Goal: Transaction & Acquisition: Purchase product/service

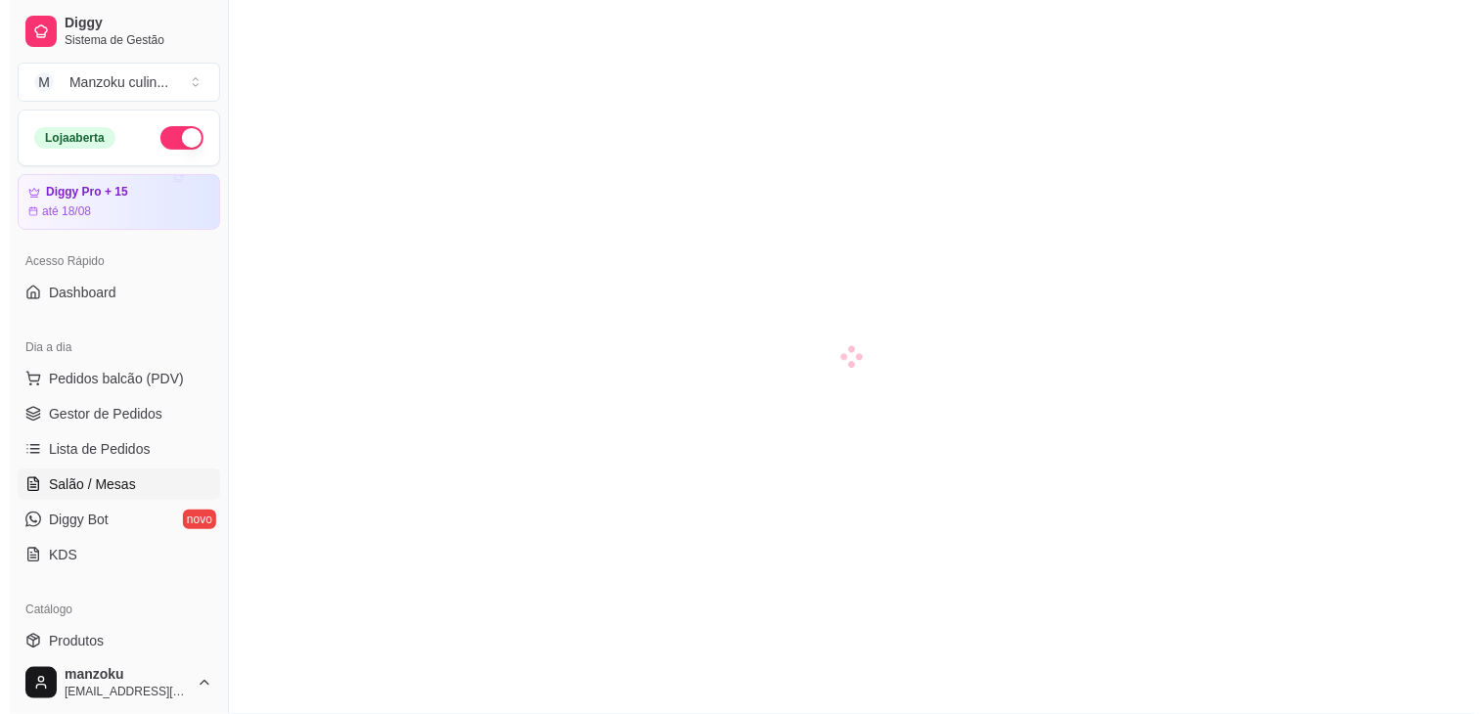
scroll to position [217, 0]
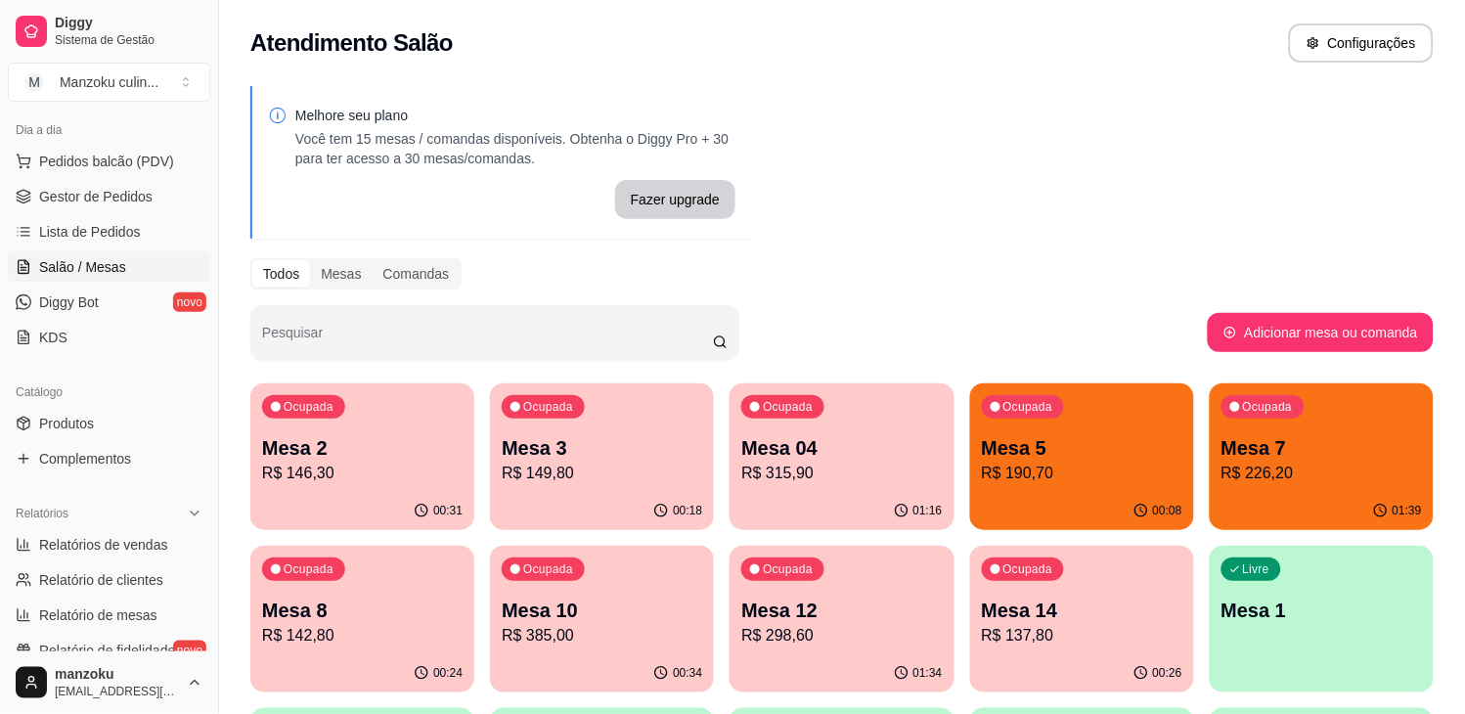
click at [1030, 431] on div "Ocupada Mesa 5 R$ 190,70" at bounding box center [1082, 437] width 224 height 109
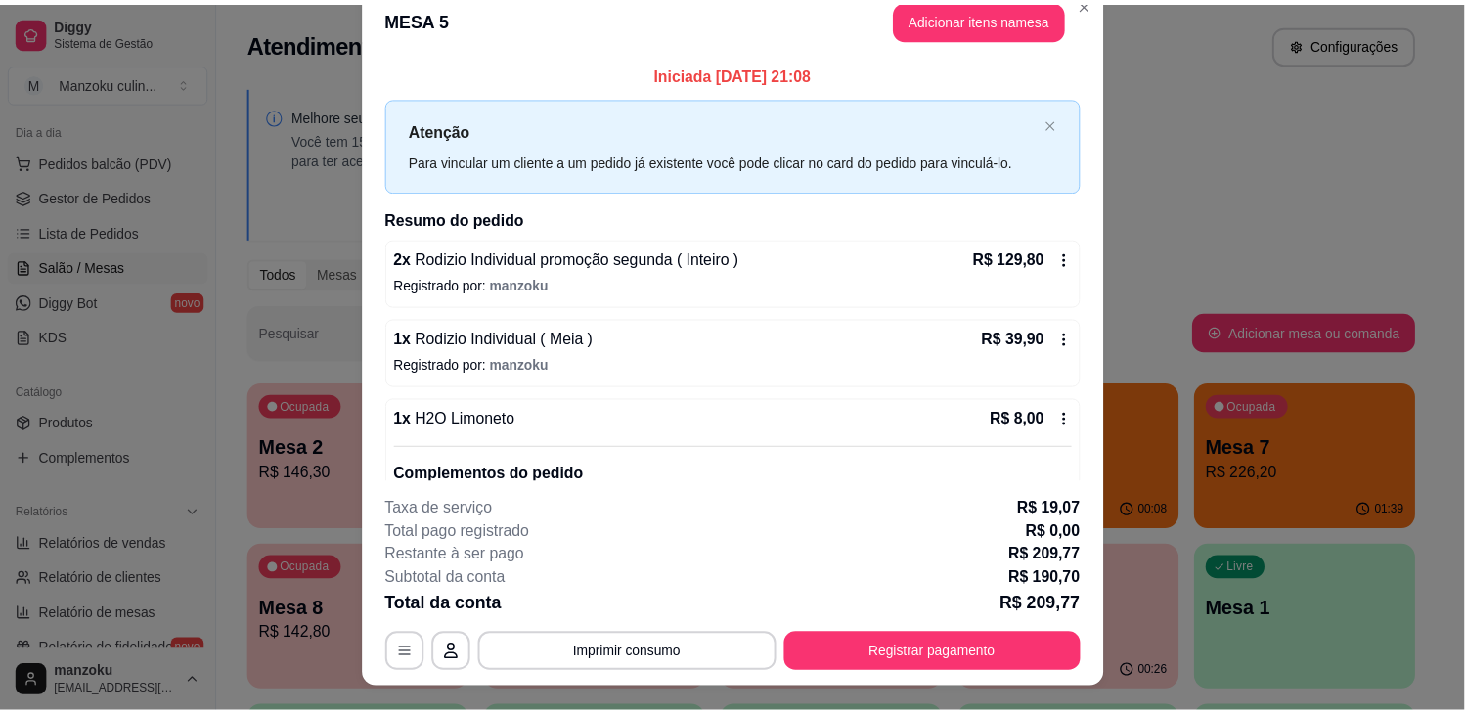
scroll to position [0, 0]
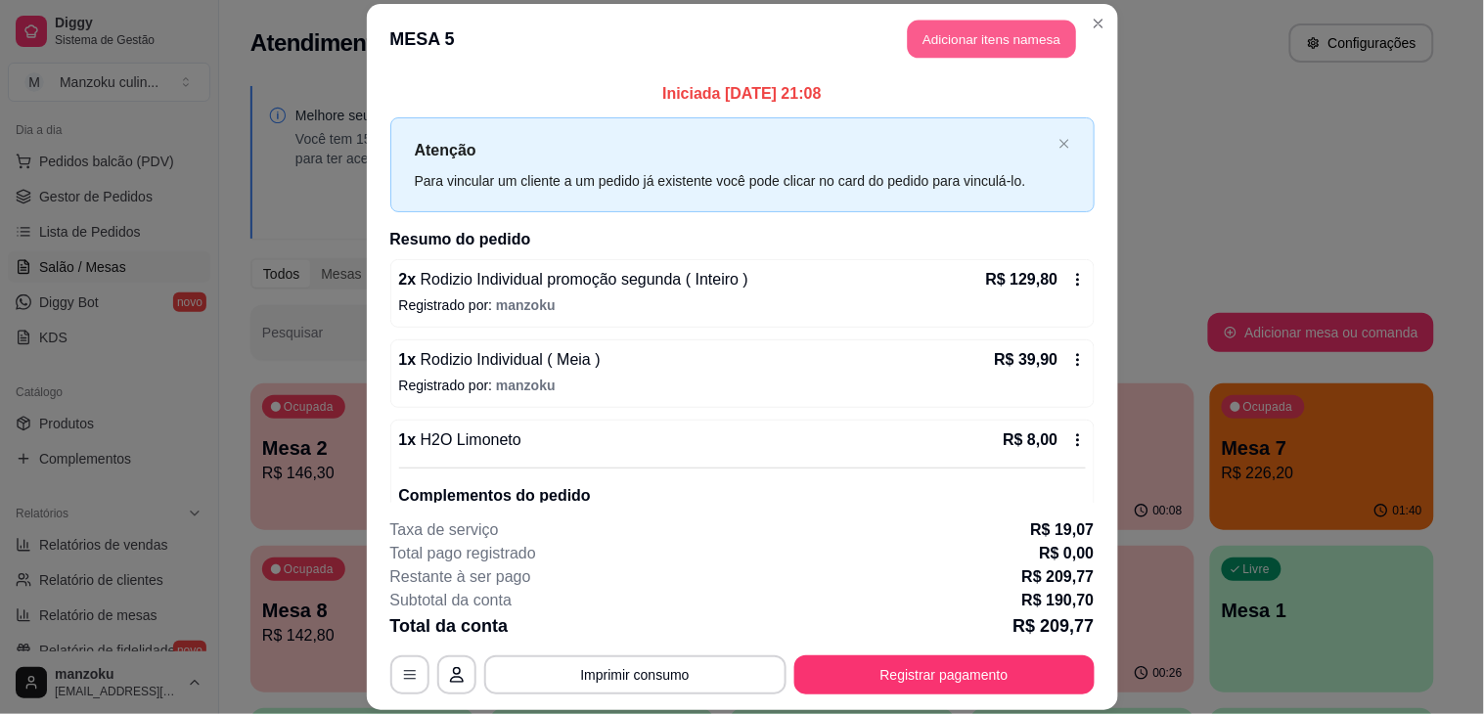
click at [1035, 24] on button "Adicionar itens na mesa" at bounding box center [992, 39] width 168 height 38
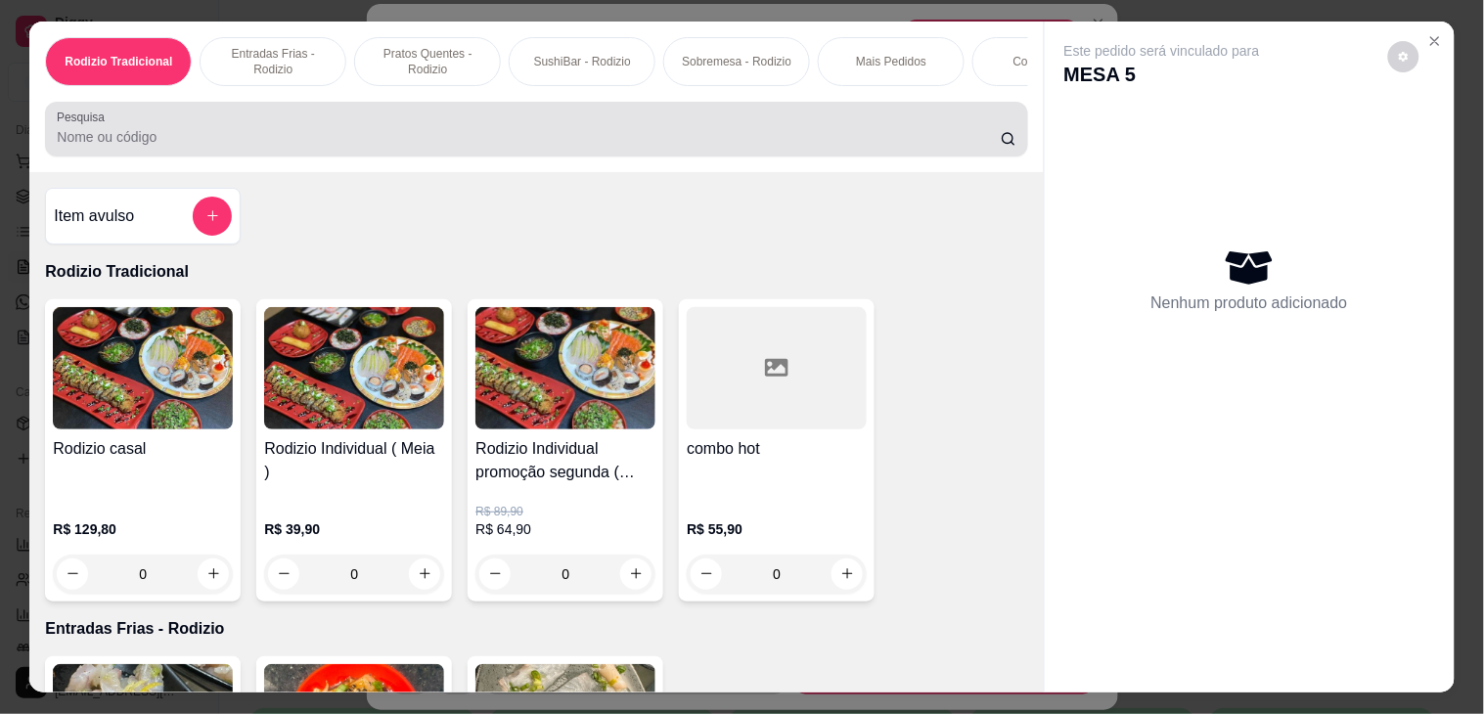
click at [369, 140] on input "Pesquisa" at bounding box center [529, 137] width 944 height 20
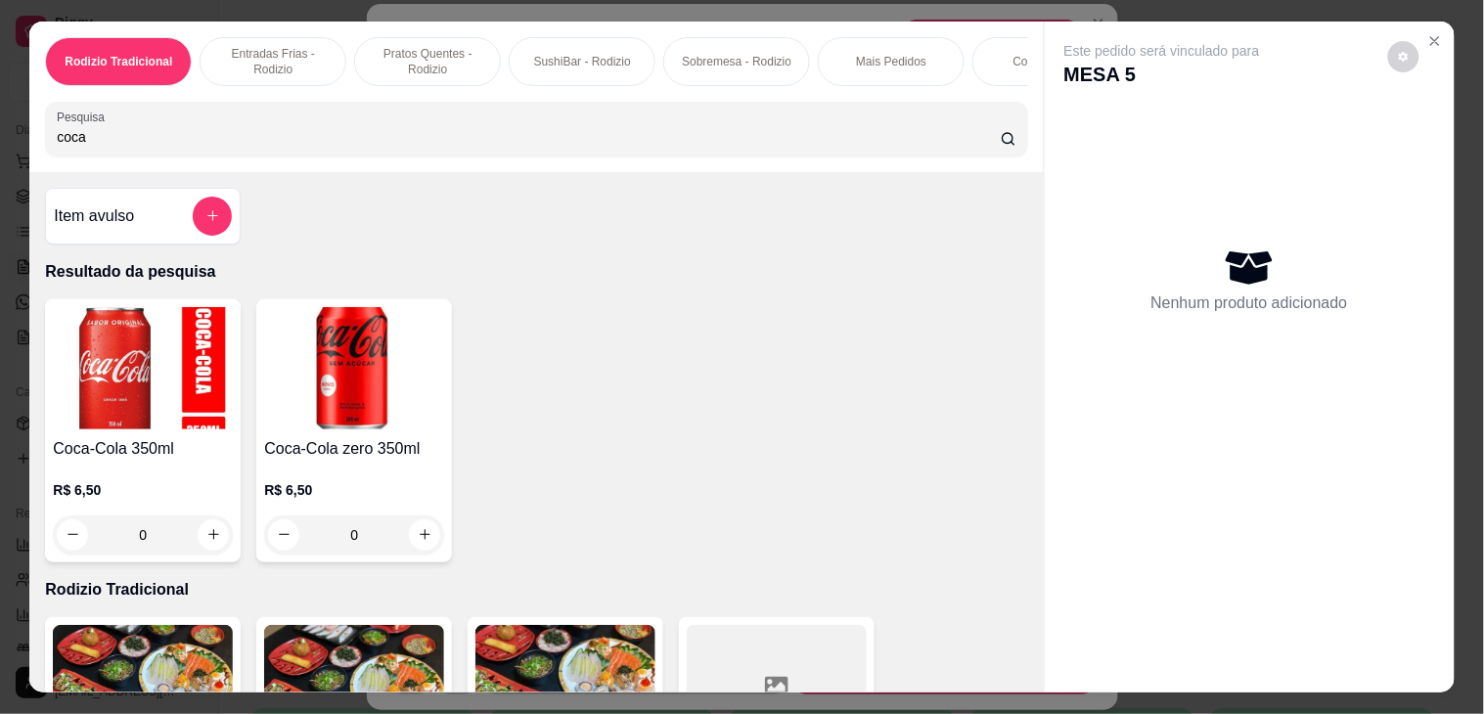
type input "coca"
click at [203, 548] on div "0" at bounding box center [143, 535] width 180 height 39
click at [401, 542] on div "0" at bounding box center [354, 535] width 180 height 39
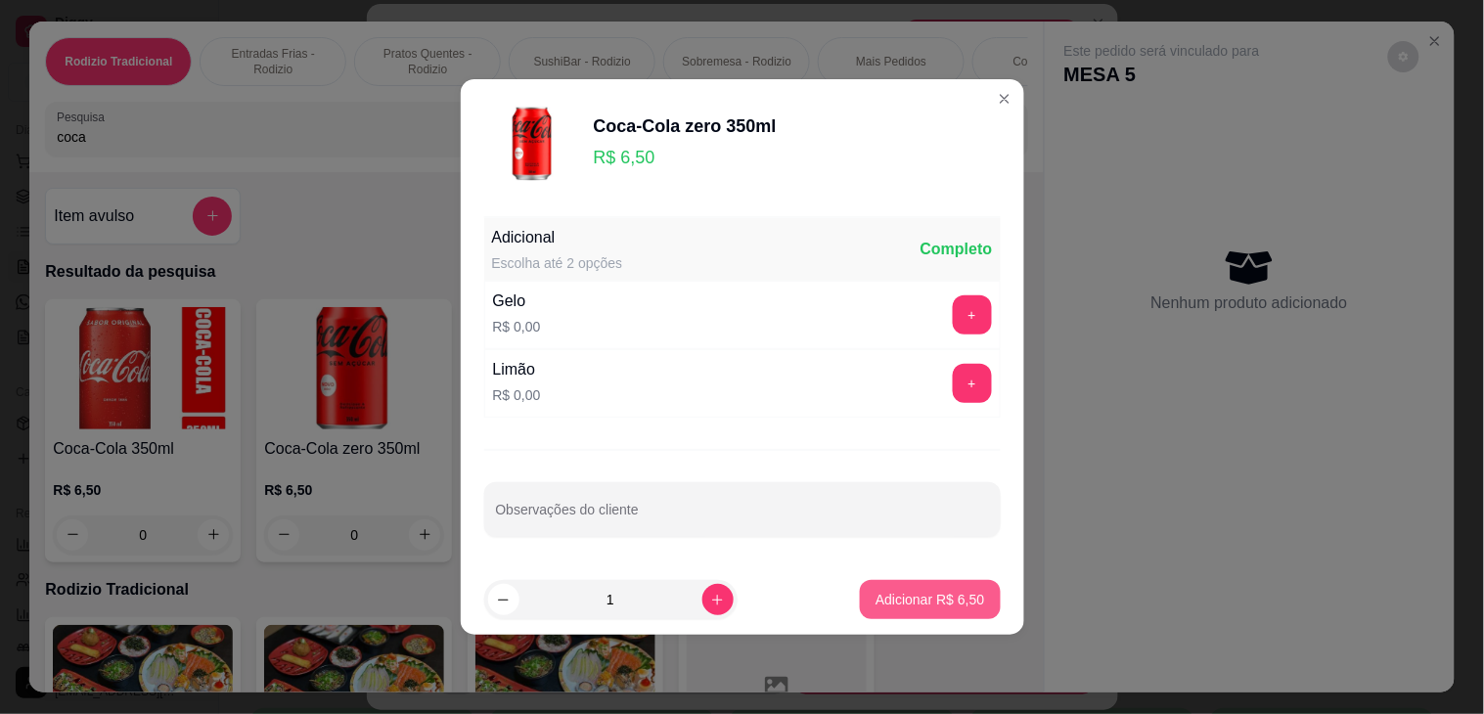
click at [918, 588] on button "Adicionar R$ 6,50" at bounding box center [930, 599] width 140 height 39
type input "1"
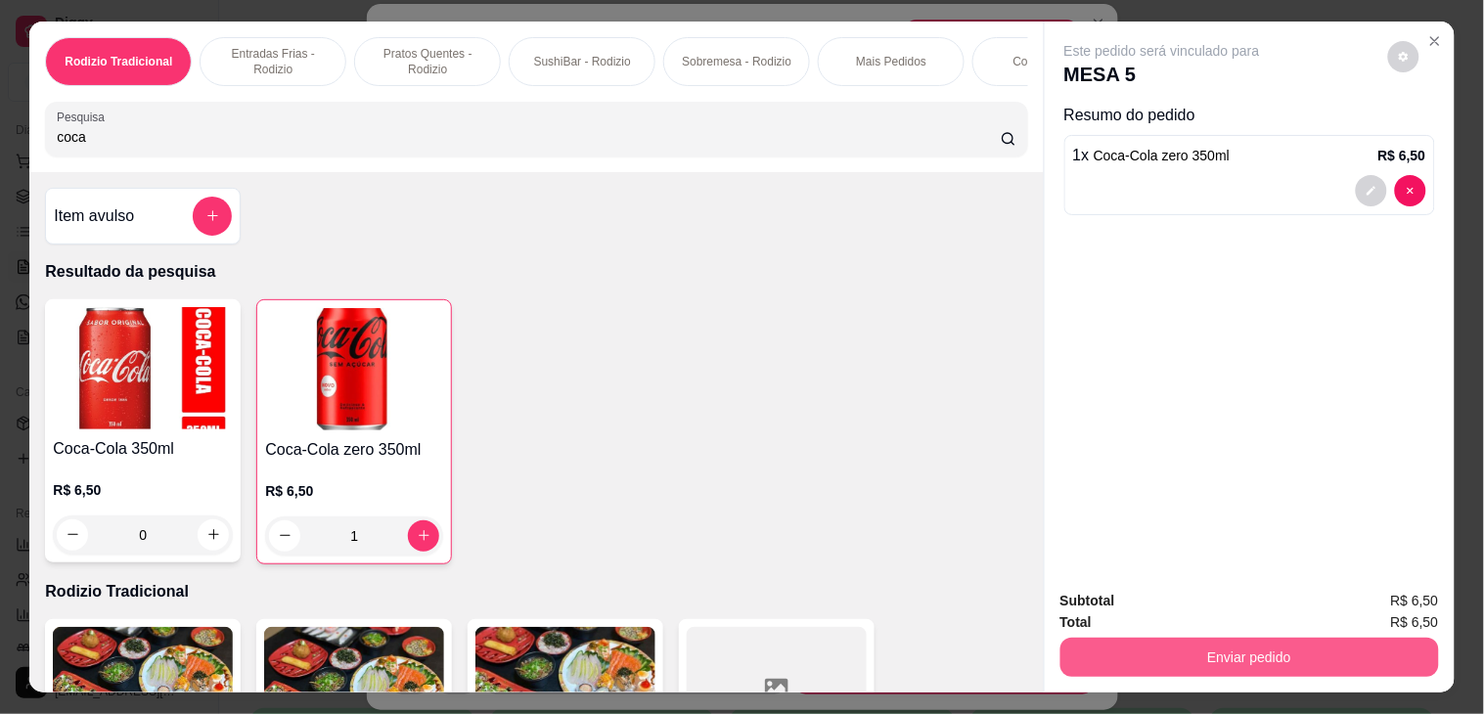
click at [1192, 642] on button "Enviar pedido" at bounding box center [1249, 657] width 379 height 39
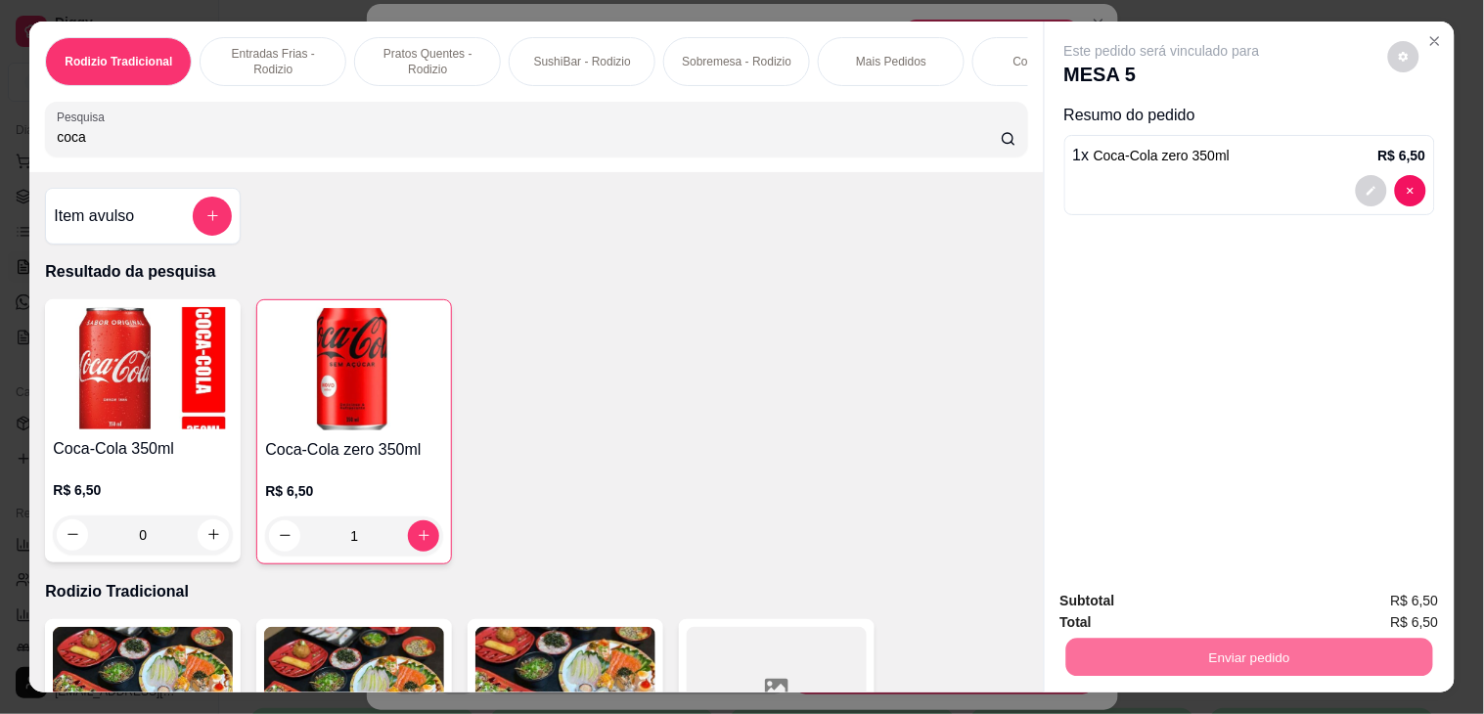
click at [1221, 602] on button "Não registrar e enviar pedido" at bounding box center [1183, 600] width 203 height 37
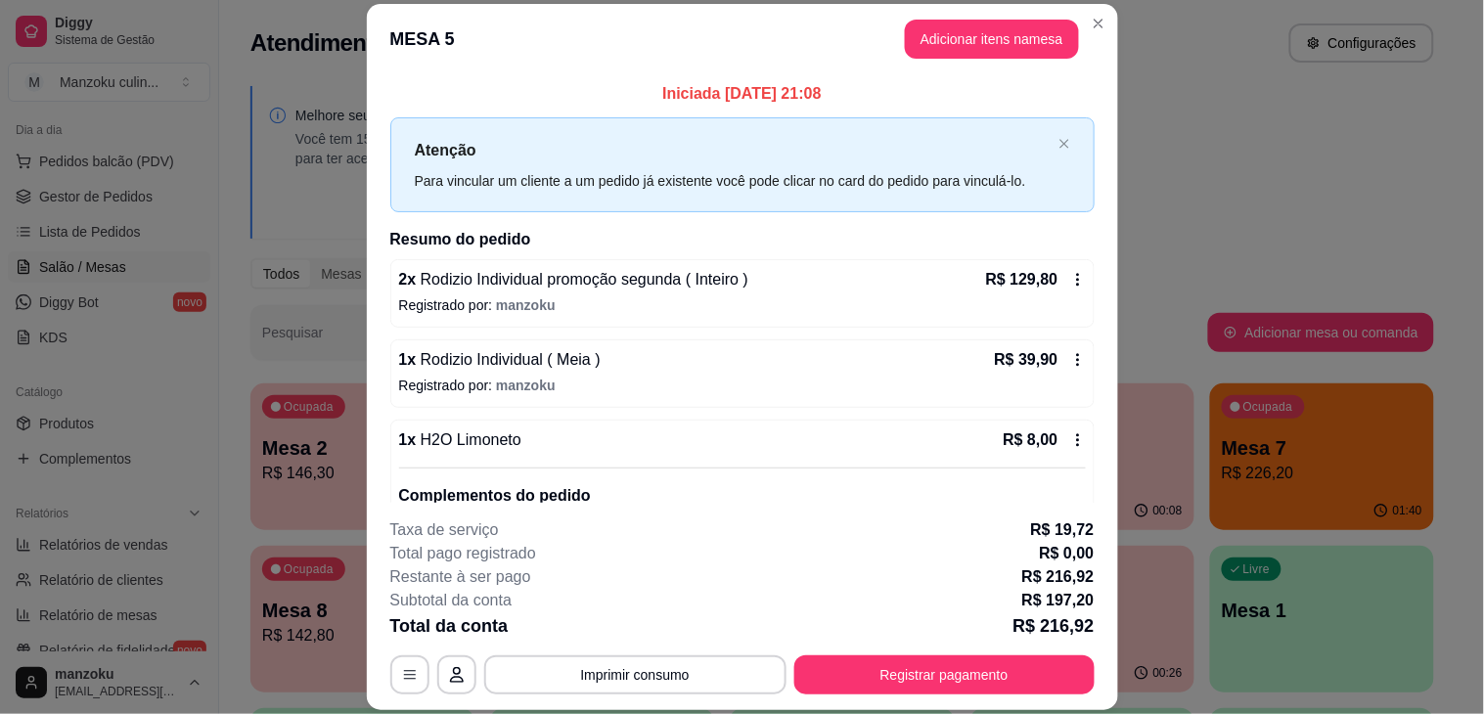
click at [1070, 437] on icon at bounding box center [1078, 440] width 16 height 16
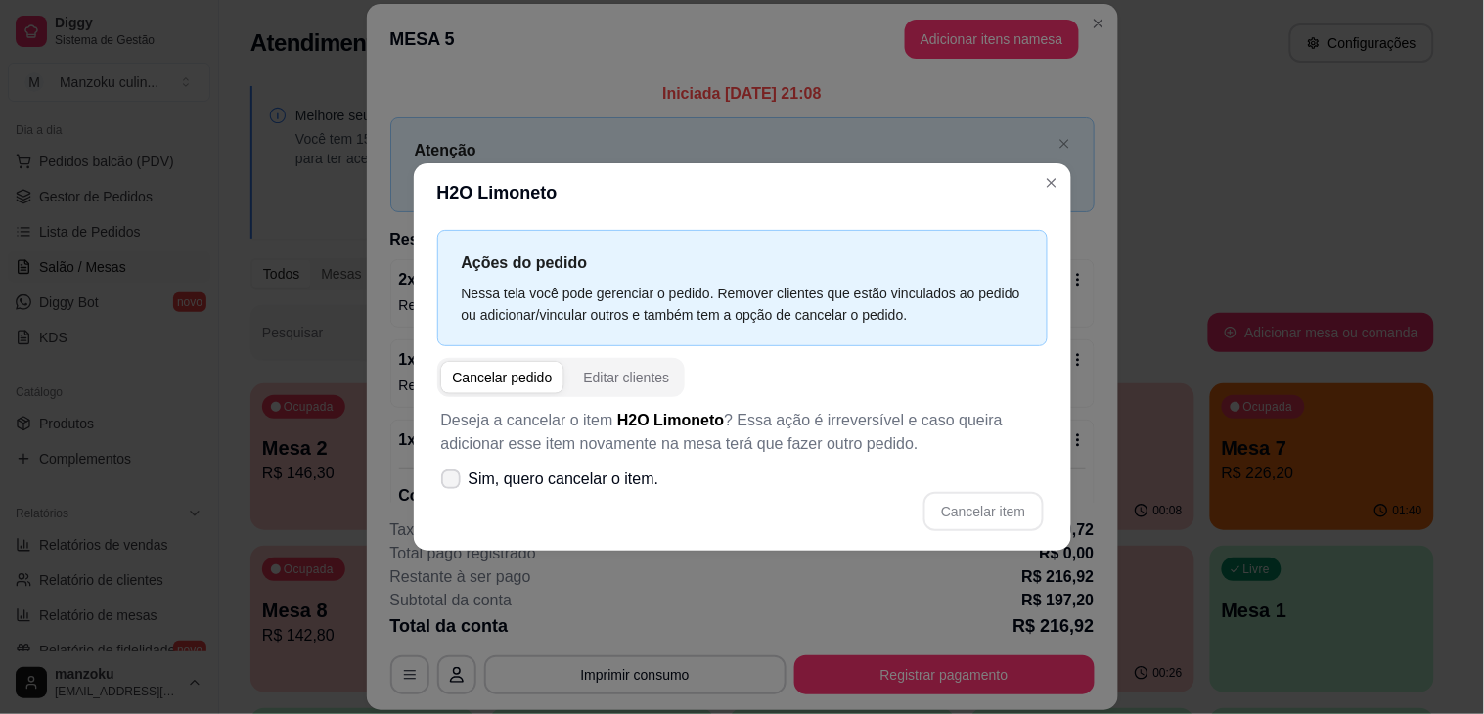
click at [485, 485] on span "Sim, quero cancelar o item." at bounding box center [564, 479] width 191 height 23
click at [453, 485] on input "Sim, quero cancelar o item." at bounding box center [446, 489] width 13 height 13
checkbox input "true"
click at [1019, 512] on button "Cancelar item" at bounding box center [983, 512] width 116 height 38
